Goal: Task Accomplishment & Management: Manage account settings

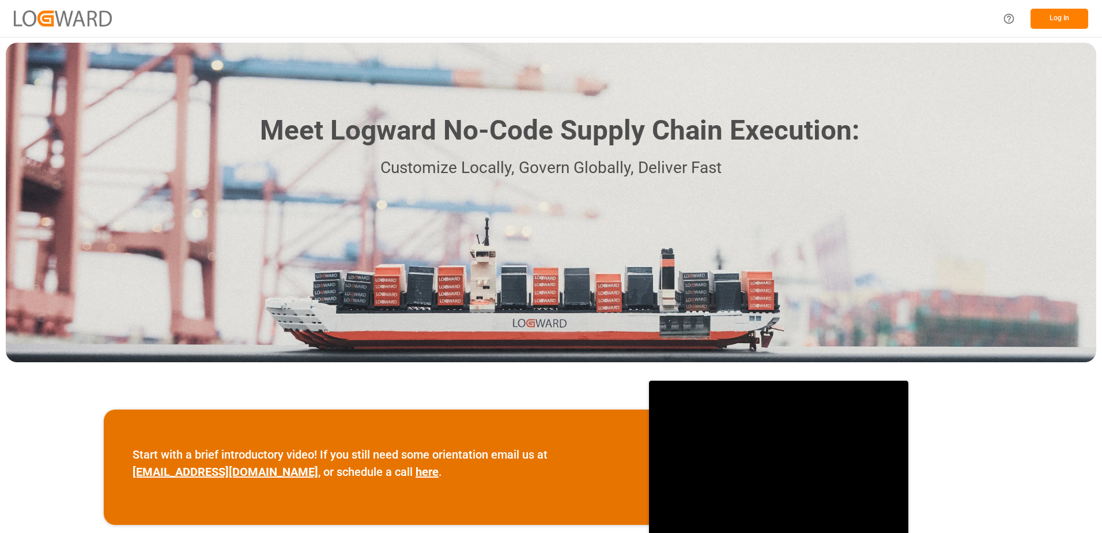
click at [1066, 12] on button "Log In" at bounding box center [1060, 19] width 58 height 20
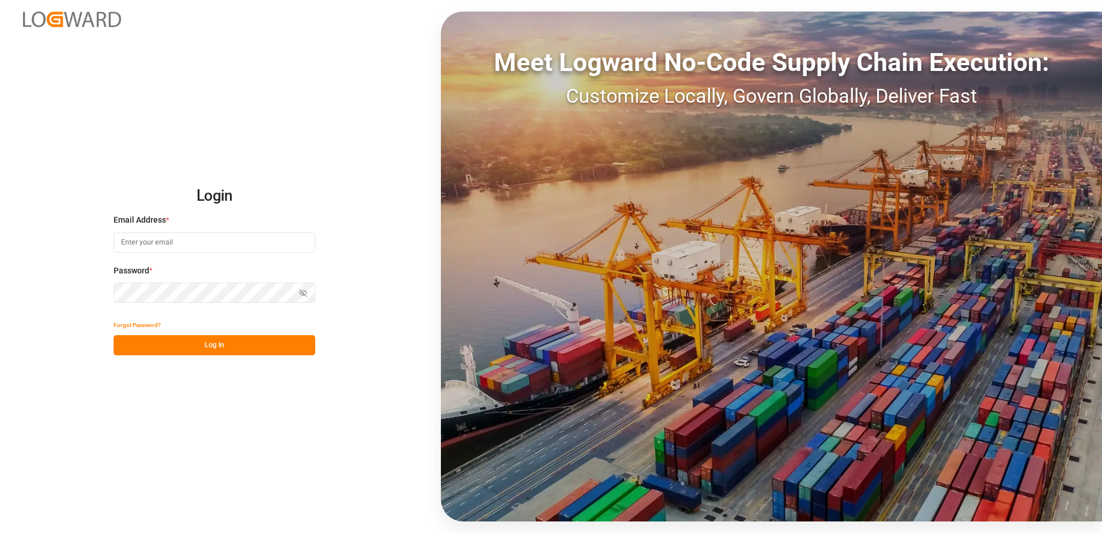
type input "[PERSON_NAME][EMAIL_ADDRESS][DOMAIN_NAME]"
click at [246, 348] on button "Log In" at bounding box center [215, 345] width 202 height 20
type input "[PERSON_NAME][EMAIL_ADDRESS][DOMAIN_NAME]"
click at [215, 341] on button "Log In" at bounding box center [215, 345] width 202 height 20
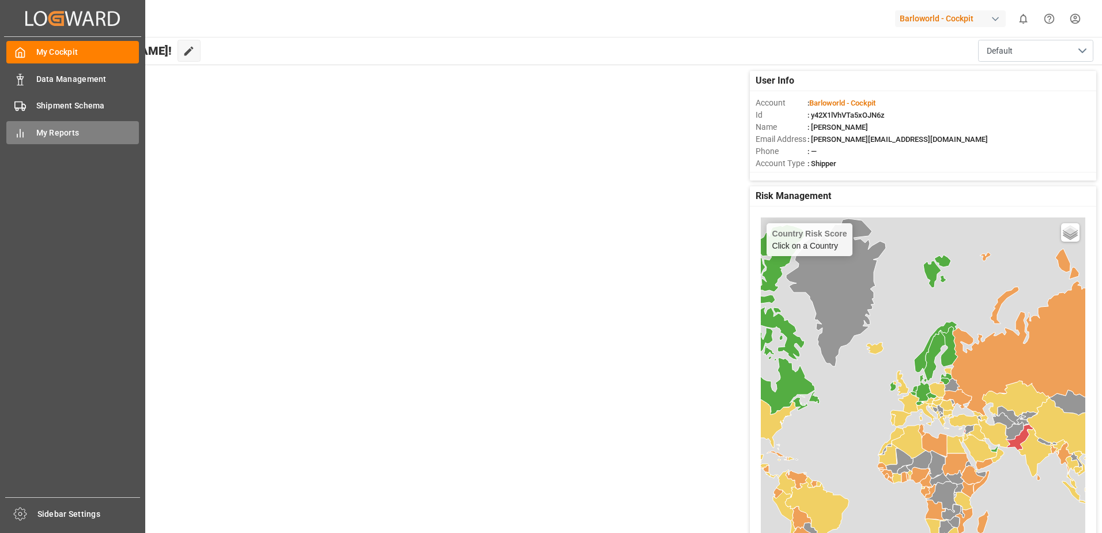
click at [25, 126] on div "My Reports My Reports" at bounding box center [72, 132] width 133 height 22
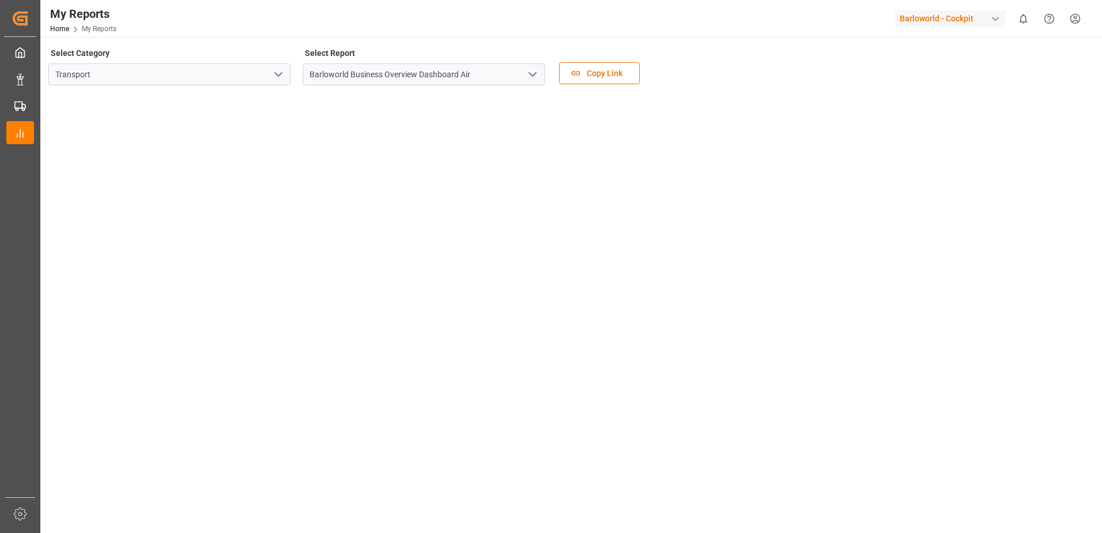
click at [525, 74] on button "open menu" at bounding box center [531, 75] width 17 height 18
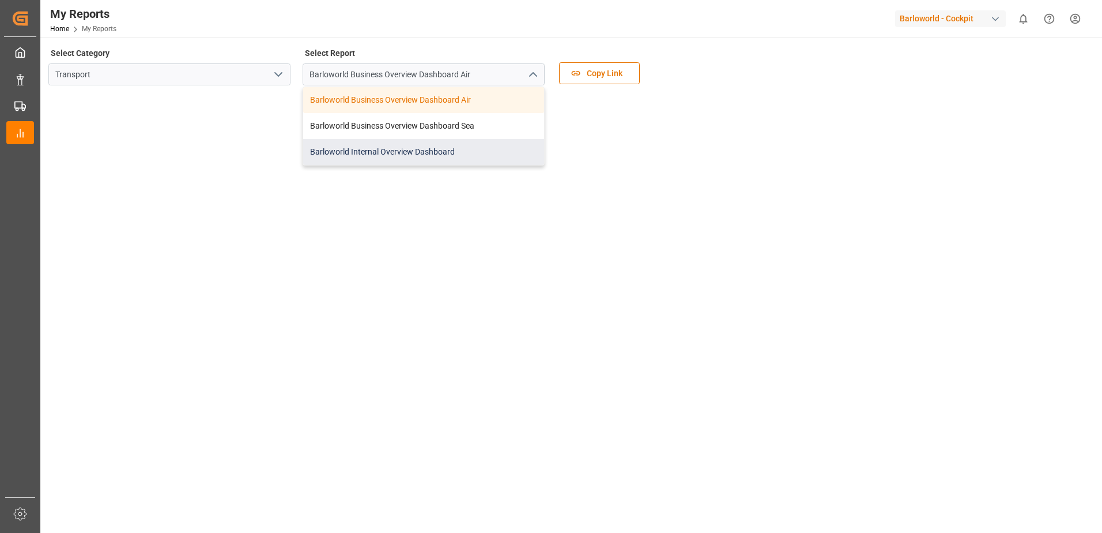
click at [371, 145] on div "Barloworld Internal Overview Dashboard" at bounding box center [423, 152] width 241 height 26
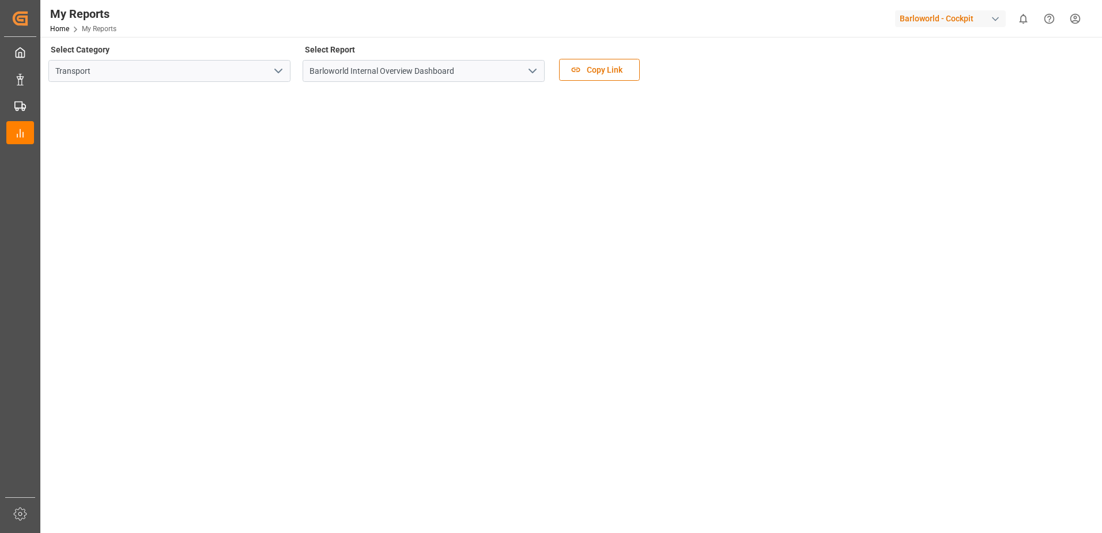
scroll to position [164, 0]
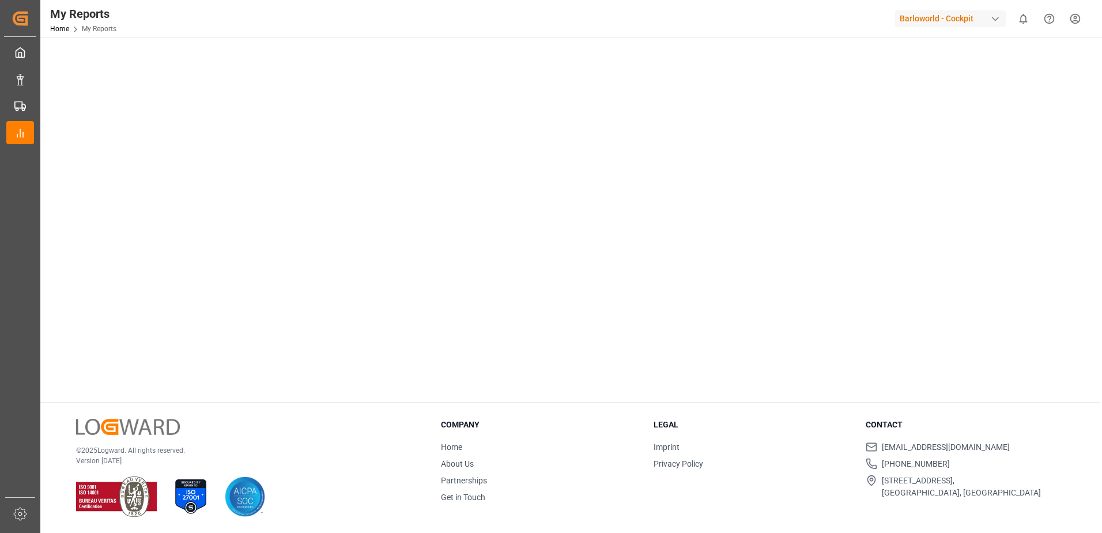
drag, startPoint x: 877, startPoint y: 293, endPoint x: 877, endPoint y: 427, distance: 134.3
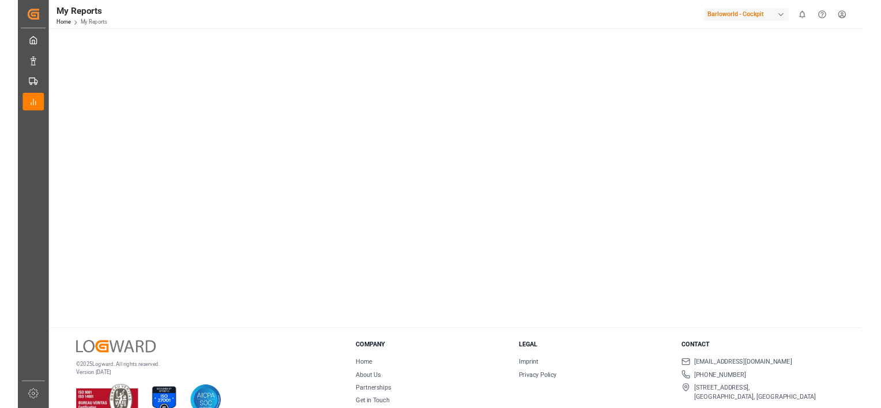
scroll to position [0, 0]
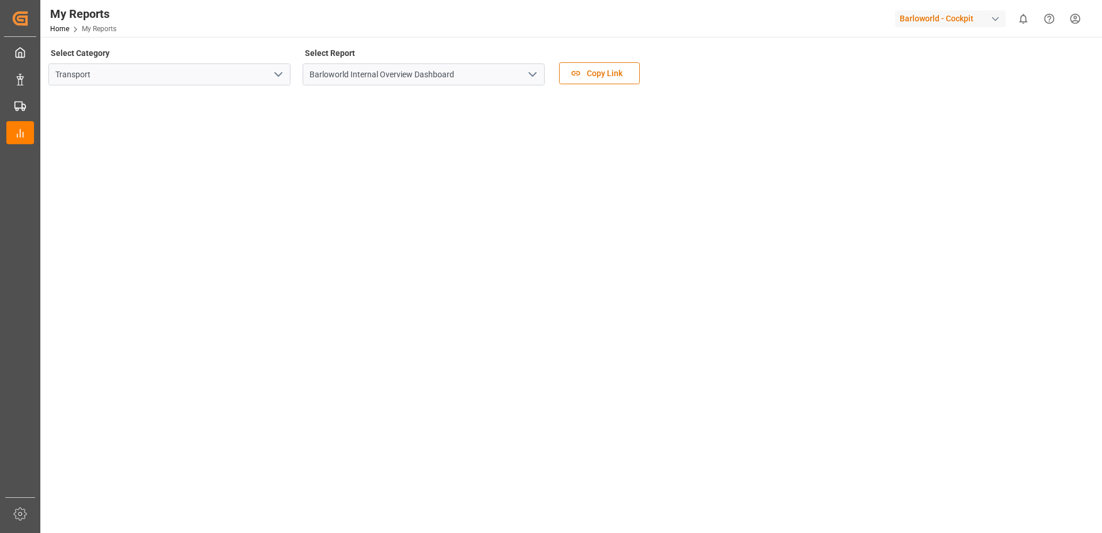
drag, startPoint x: 896, startPoint y: 169, endPoint x: 910, endPoint y: 41, distance: 128.6
click at [536, 67] on button "open menu" at bounding box center [531, 75] width 17 height 18
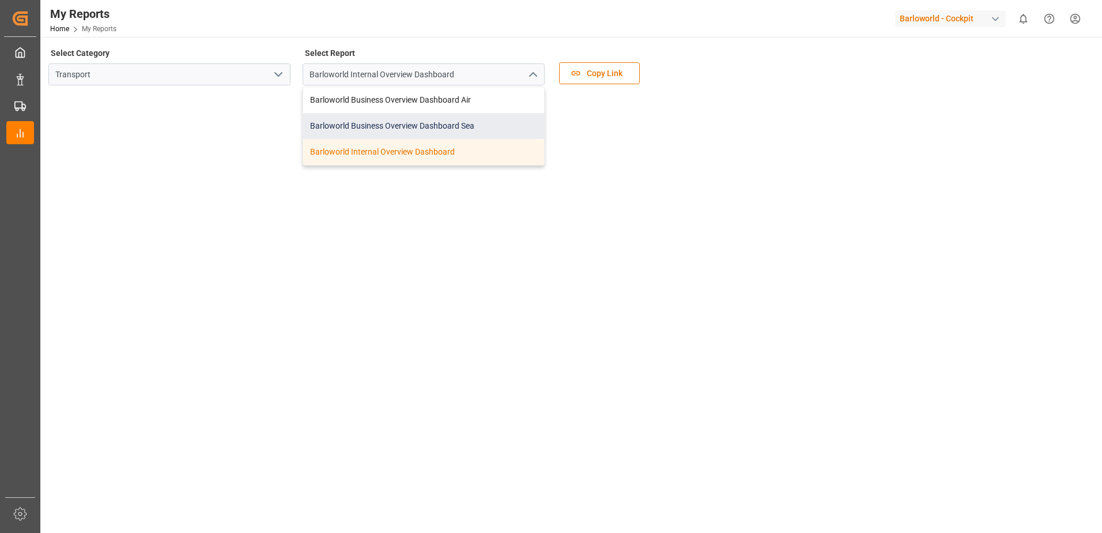
click at [400, 125] on div "Barloworld Business Overview Dashboard Sea" at bounding box center [423, 126] width 241 height 26
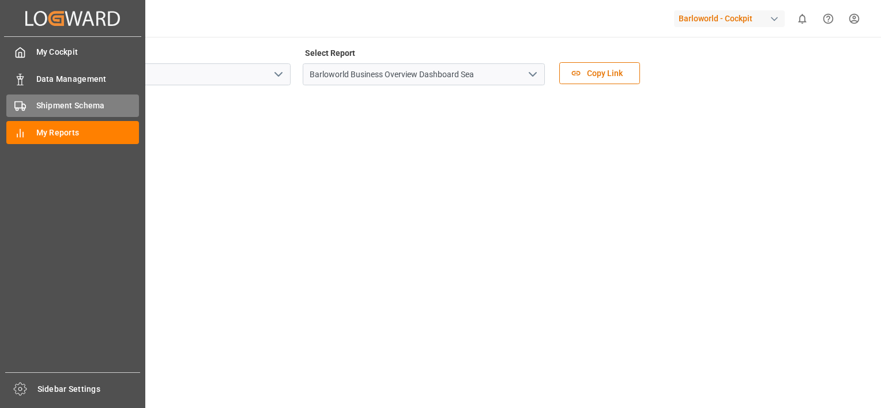
click at [69, 106] on span "Shipment Schema" at bounding box center [87, 106] width 103 height 12
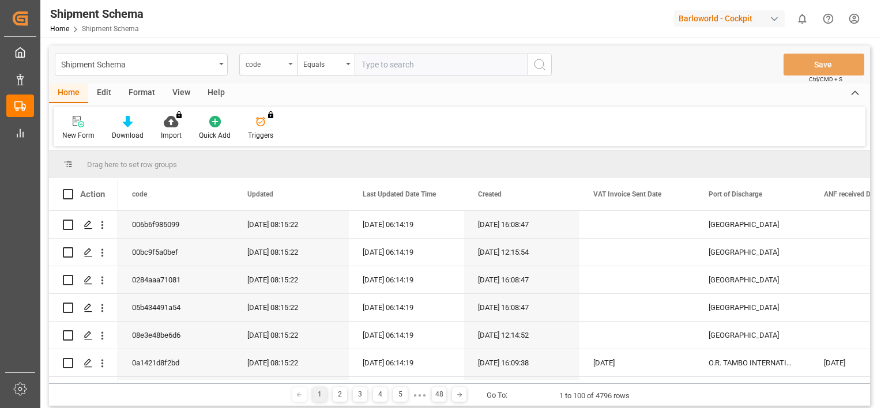
click at [288, 62] on div "code" at bounding box center [268, 65] width 58 height 22
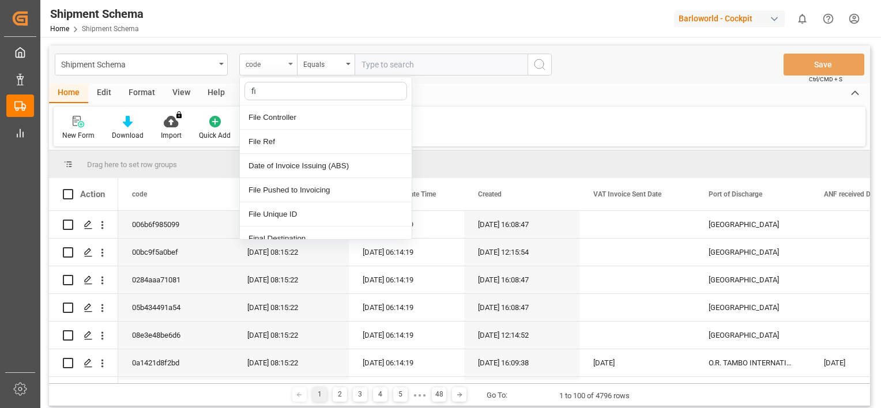
type input "fil"
click at [276, 137] on div "File Ref" at bounding box center [326, 142] width 172 height 24
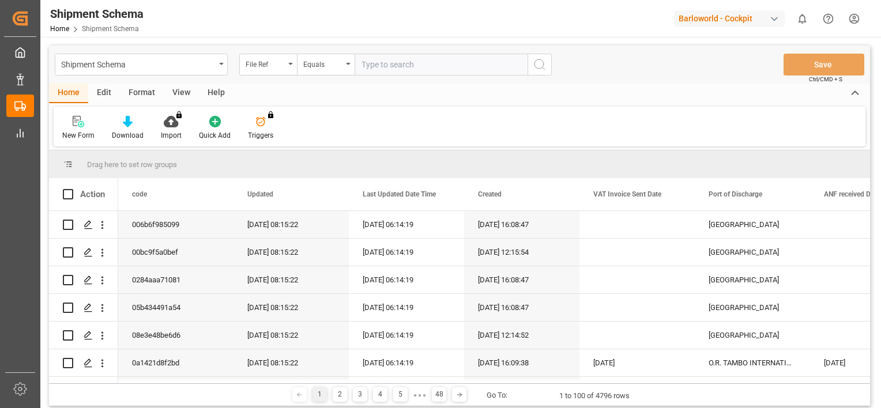
click at [401, 67] on input "text" at bounding box center [440, 65] width 173 height 22
type input "4000228336"
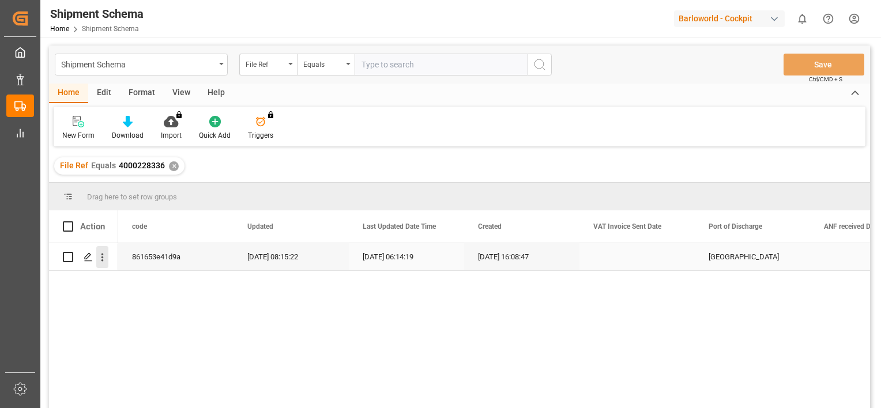
click at [100, 256] on icon "open menu" at bounding box center [102, 257] width 12 height 12
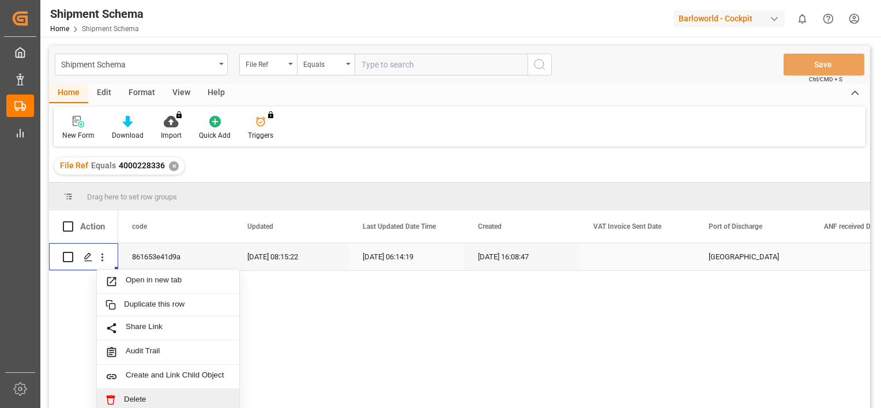
click at [153, 395] on span "Delete" at bounding box center [177, 400] width 107 height 10
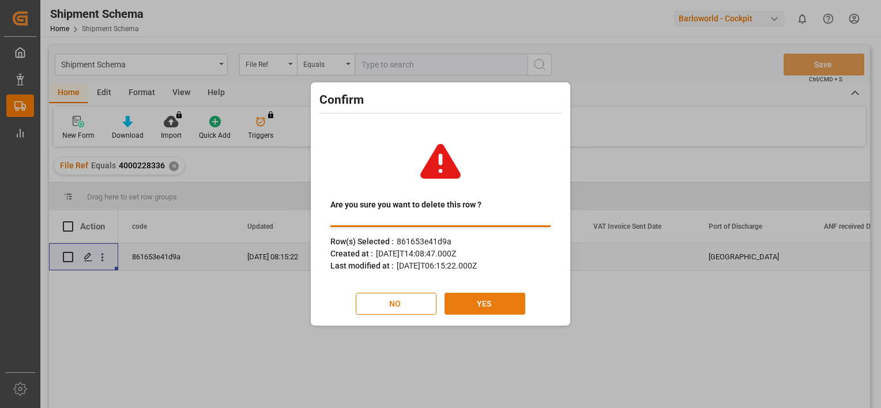
click at [489, 299] on button "YES" at bounding box center [484, 304] width 81 height 22
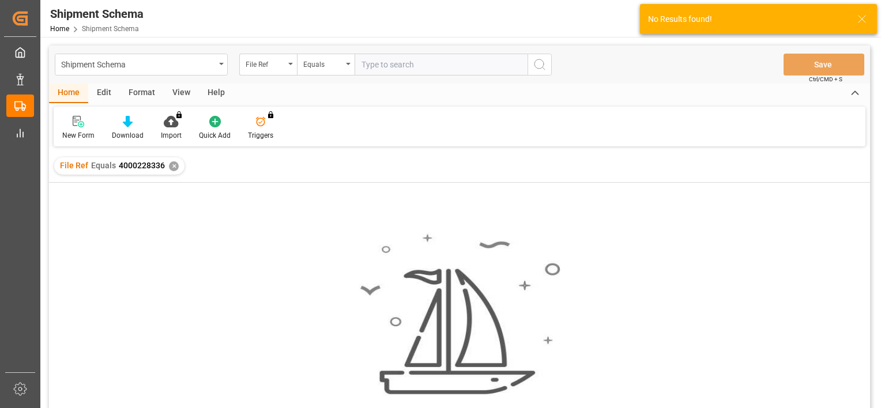
click at [169, 165] on div "✕" at bounding box center [174, 166] width 10 height 10
